Goal: Navigation & Orientation: Find specific page/section

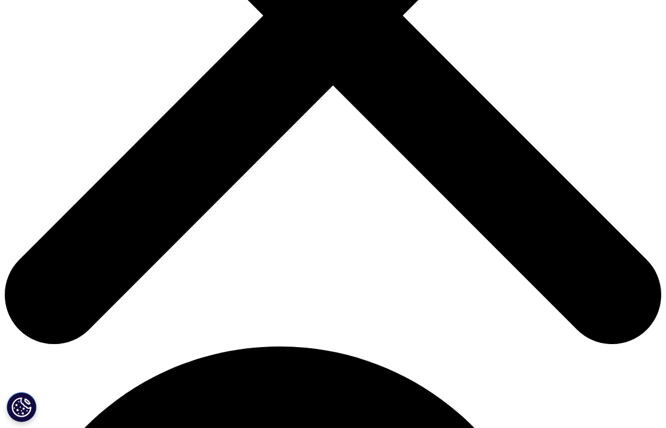
scroll to position [325, 0]
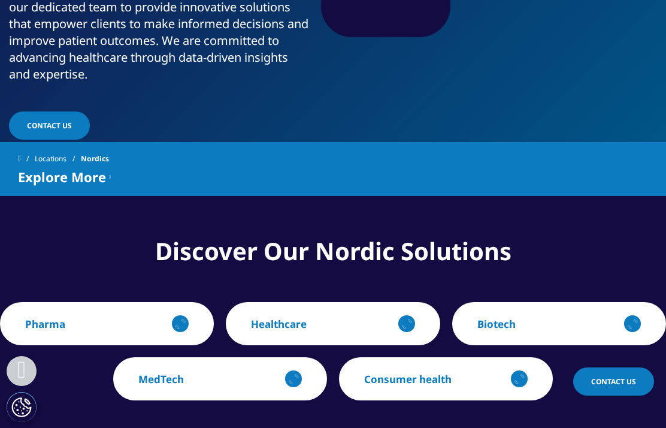
click at [263, 367] on button "MedTech" at bounding box center [220, 378] width 214 height 43
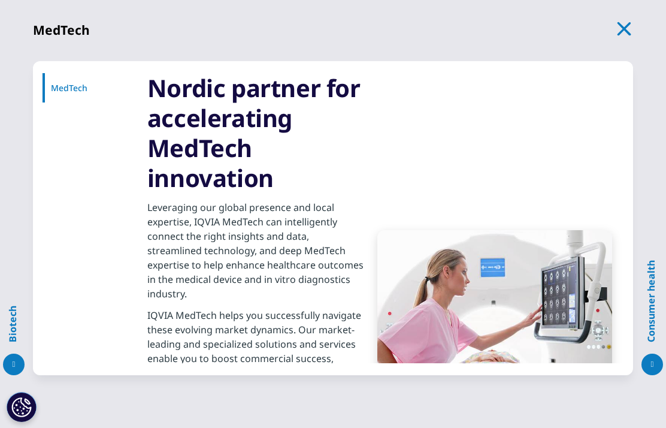
click at [628, 25] on icon "button" at bounding box center [625, 29] width 14 height 14
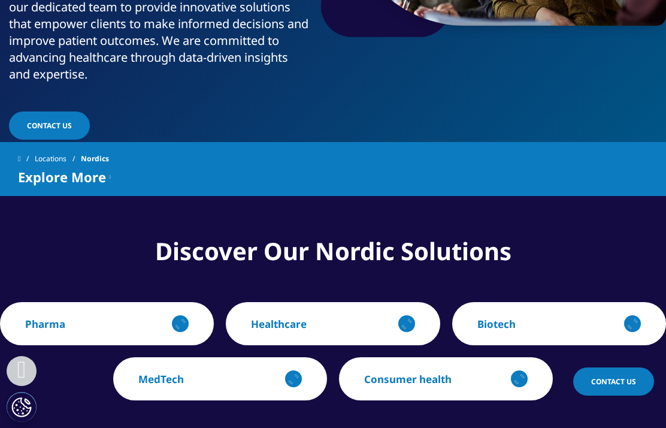
click at [403, 312] on div "button" at bounding box center [407, 324] width 24 height 24
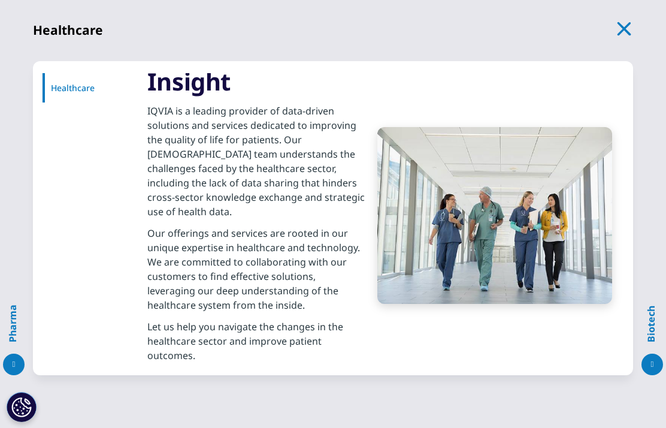
click at [620, 26] on icon "button" at bounding box center [625, 29] width 14 height 14
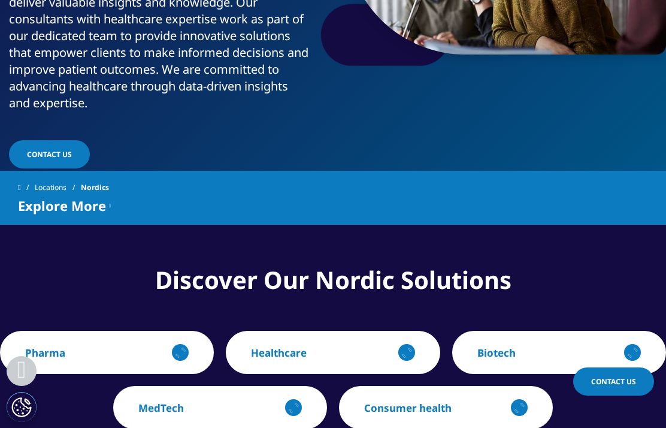
scroll to position [0, 0]
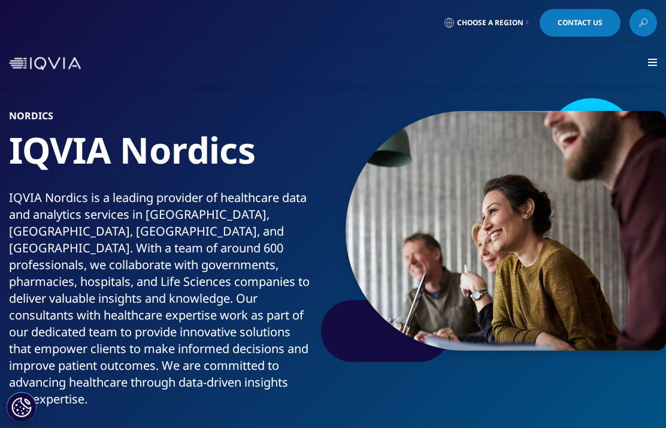
click at [652, 62] on span at bounding box center [652, 62] width 9 height 1
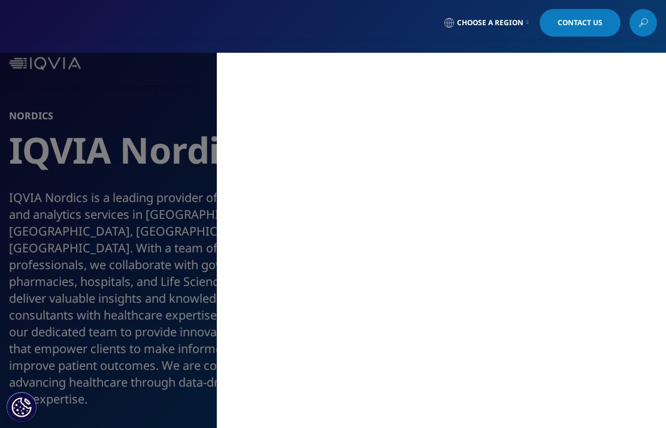
click at [106, 224] on div "MAIN / Solutions Solutions / SOLUTIONS Research & Development Real World Eviden…" at bounding box center [333, 240] width 666 height 375
click at [476, 20] on span "Choose a Region" at bounding box center [490, 23] width 67 height 10
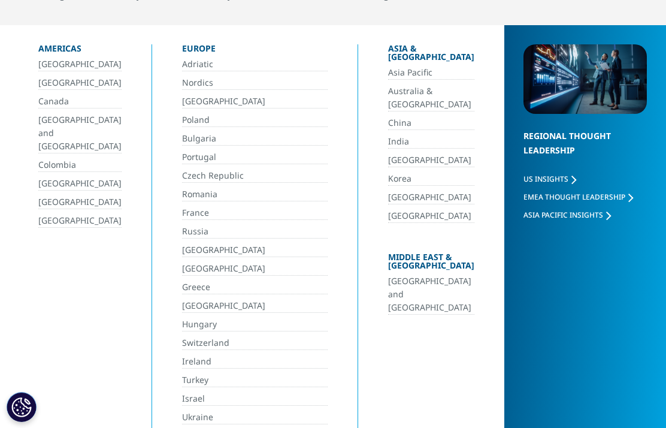
scroll to position [95, 0]
click at [185, 81] on link "Nordics" at bounding box center [255, 82] width 146 height 14
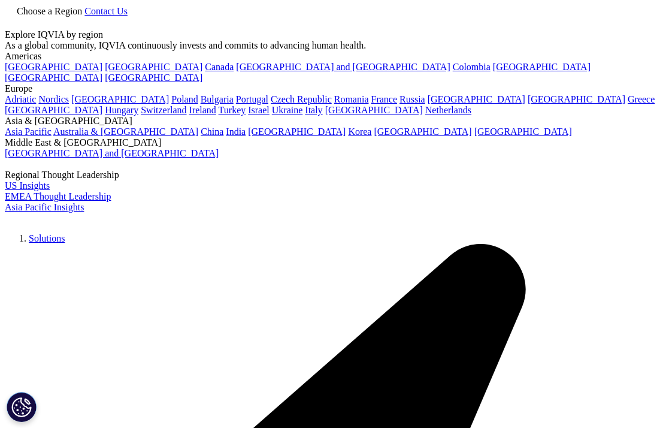
click at [14, 26] on link at bounding box center [10, 24] width 10 height 10
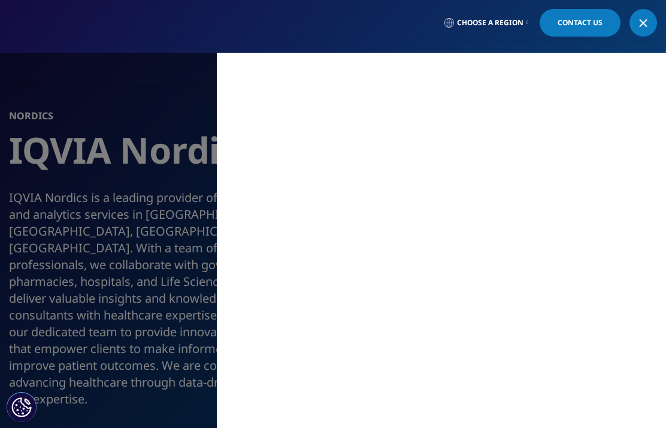
click at [646, 31] on link at bounding box center [644, 23] width 28 height 28
click at [202, 249] on div "MAIN / Solutions Solutions / SOLUTIONS Research & Development Real World Eviden…" at bounding box center [333, 240] width 666 height 375
click at [167, 225] on div "MAIN / Solutions Solutions / SOLUTIONS Research & Development Real World Eviden…" at bounding box center [333, 240] width 666 height 375
click at [148, 284] on div "MAIN / Solutions Solutions / SOLUTIONS Research & Development Real World Eviden…" at bounding box center [333, 240] width 666 height 375
click at [150, 294] on div "MAIN / Solutions Solutions / SOLUTIONS Research & Development Real World Eviden…" at bounding box center [333, 240] width 666 height 375
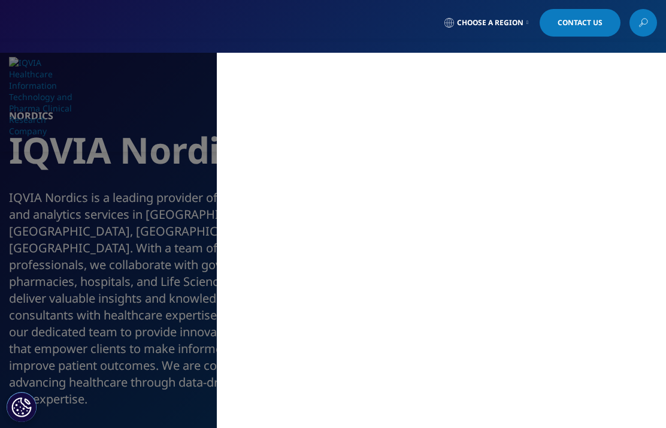
click at [154, 298] on div "MAIN / Solutions Solutions / SOLUTIONS Research & Development Real World Eviden…" at bounding box center [333, 240] width 666 height 375
click at [506, 25] on span "Choose a Region" at bounding box center [490, 23] width 67 height 10
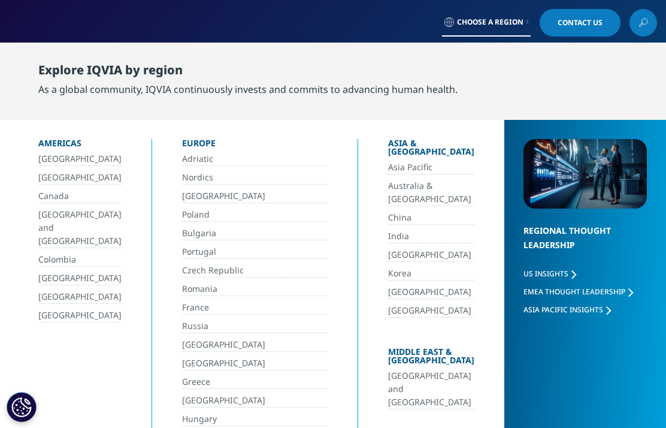
click at [506, 31] on link "Choose a Region" at bounding box center [486, 23] width 89 height 28
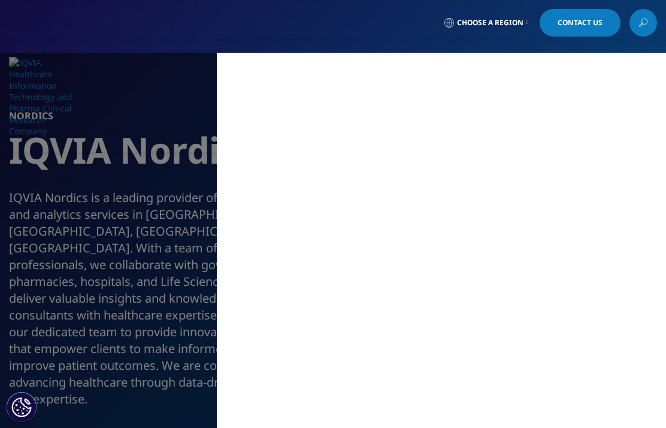
click at [174, 281] on div "MAIN / Solutions Solutions / SOLUTIONS Research & Development Real World Eviden…" at bounding box center [333, 240] width 666 height 375
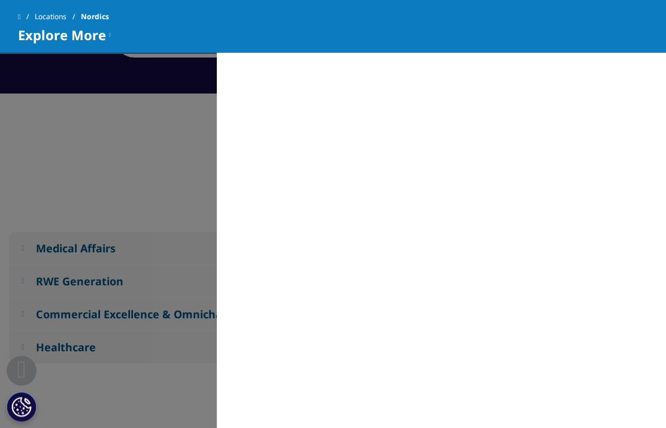
scroll to position [632, 0]
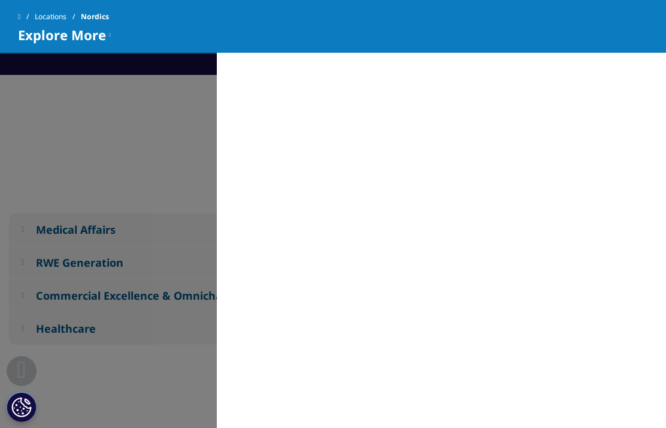
click at [109, 17] on span "Nordics" at bounding box center [95, 17] width 28 height 22
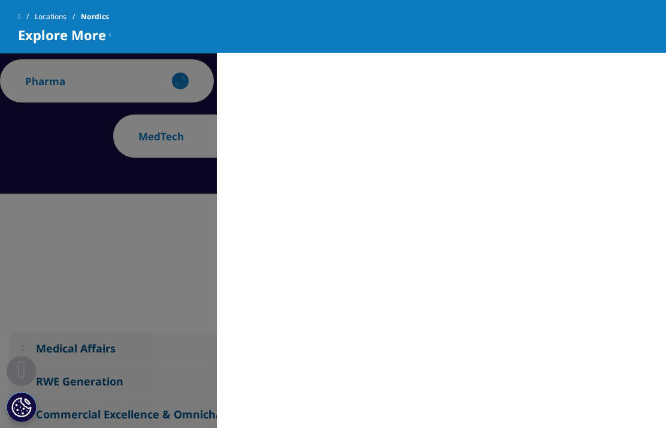
scroll to position [473, 0]
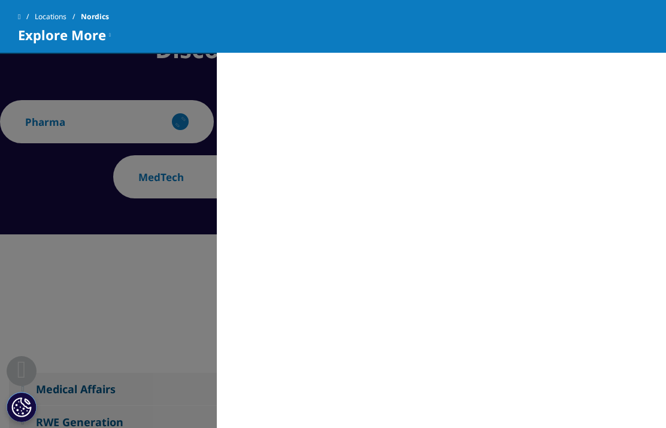
click at [395, 1] on div "Locations Nordics Explore More Nordic Thought Leadership Solutions" at bounding box center [333, 27] width 666 height 54
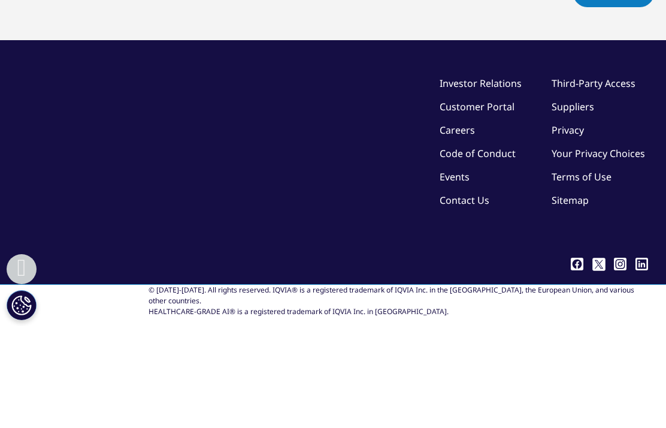
scroll to position [3687, 0]
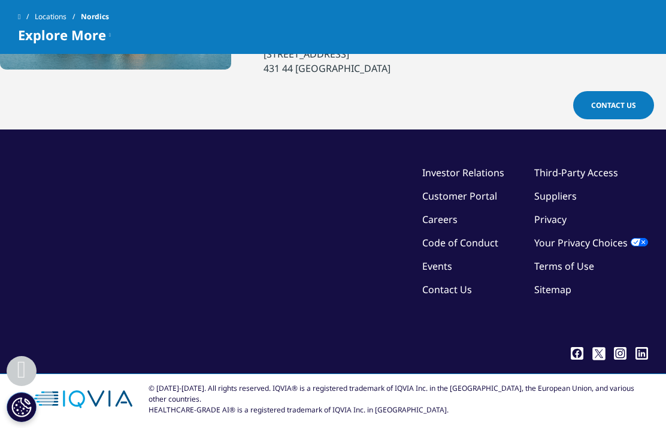
click at [458, 215] on link "Careers" at bounding box center [439, 219] width 35 height 13
